Goal: Navigation & Orientation: Find specific page/section

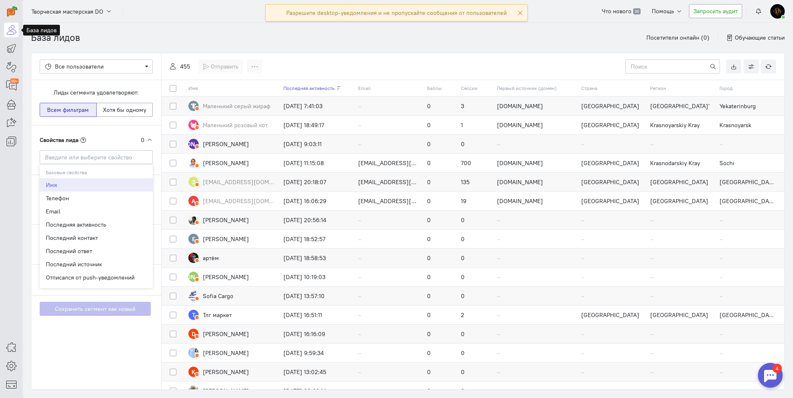
click at [8, 34] on link at bounding box center [11, 30] width 14 height 14
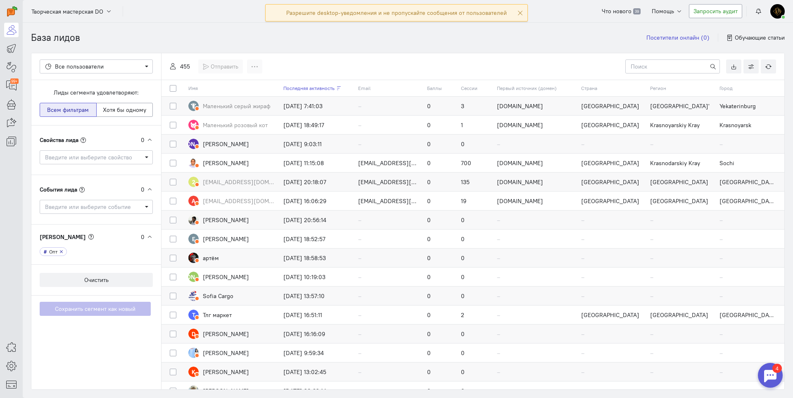
click at [673, 36] on link "Посетители онлайн (0)" at bounding box center [677, 37] width 63 height 8
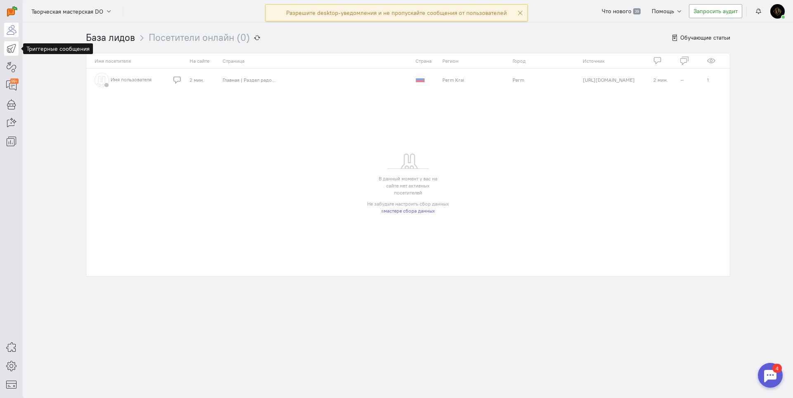
click at [9, 50] on icon at bounding box center [11, 48] width 10 height 10
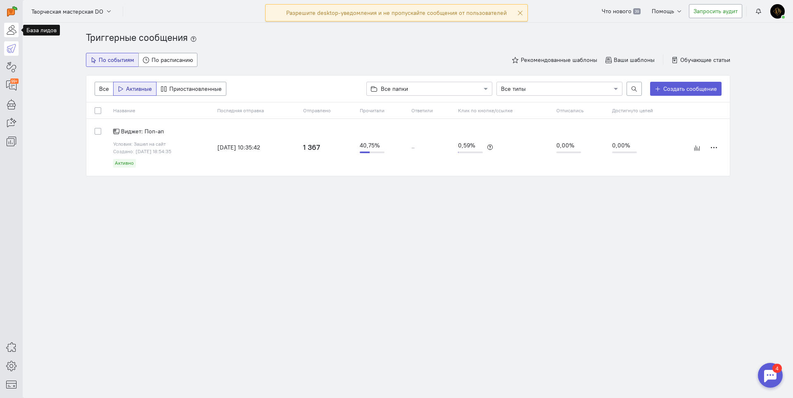
click at [11, 28] on icon at bounding box center [11, 30] width 10 height 10
